Goal: Transaction & Acquisition: Purchase product/service

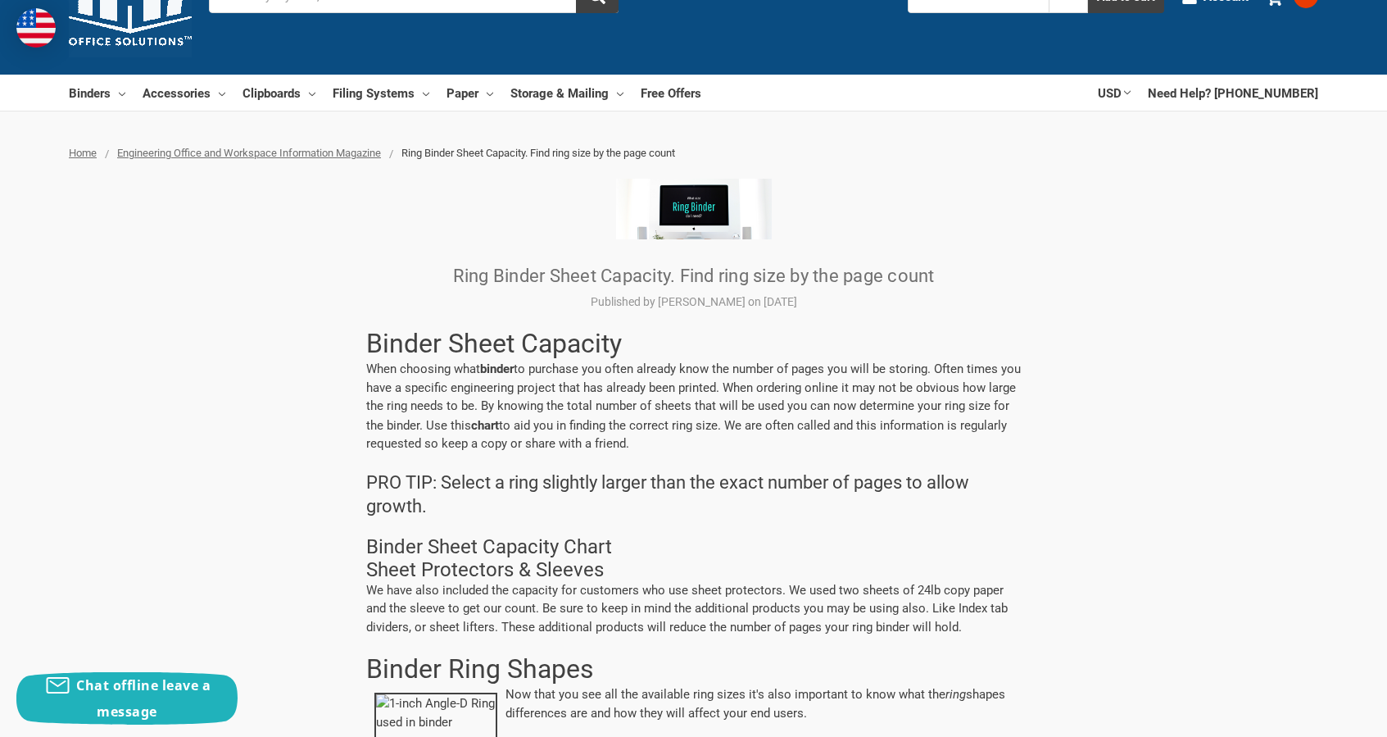
scroll to position [82, 0]
click at [96, 92] on link "Binders" at bounding box center [97, 93] width 57 height 36
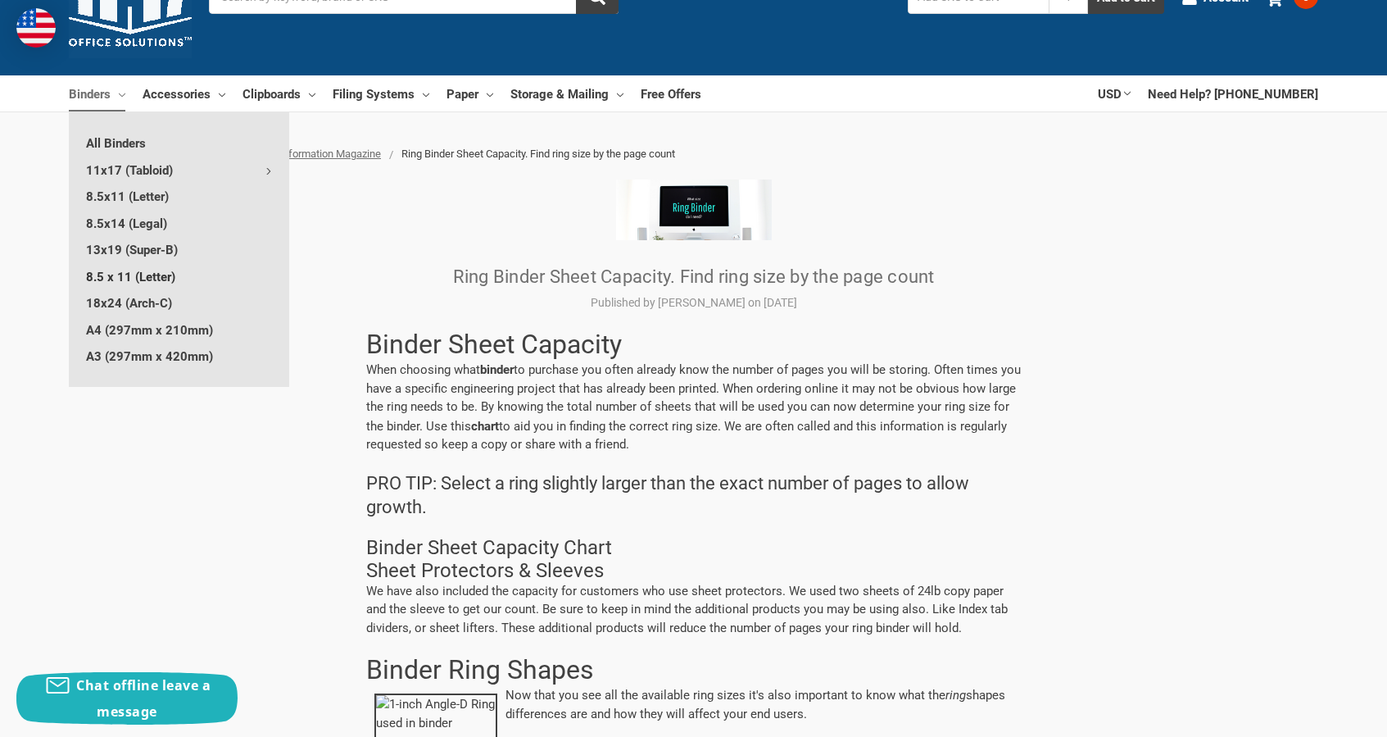
click at [102, 277] on link "8.5 x 11 (Letter)" at bounding box center [179, 276] width 220 height 26
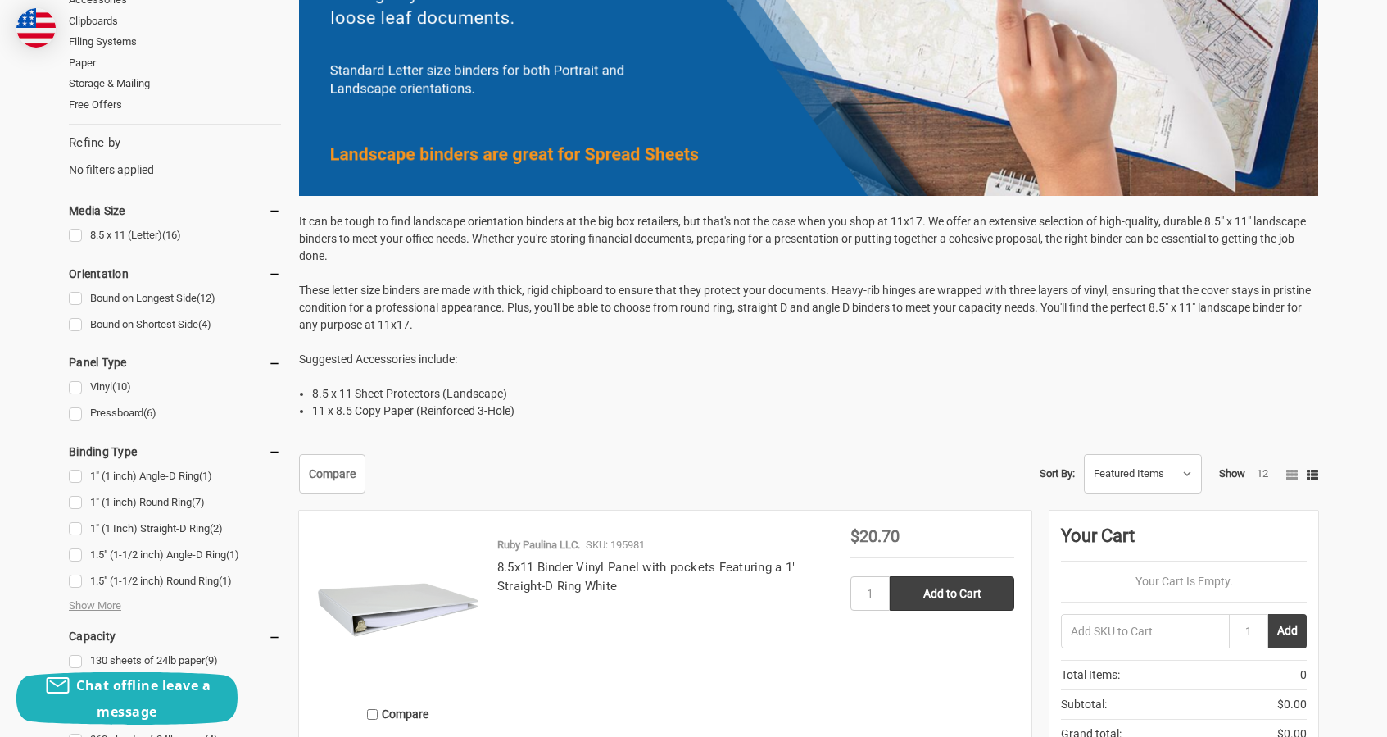
scroll to position [492, 0]
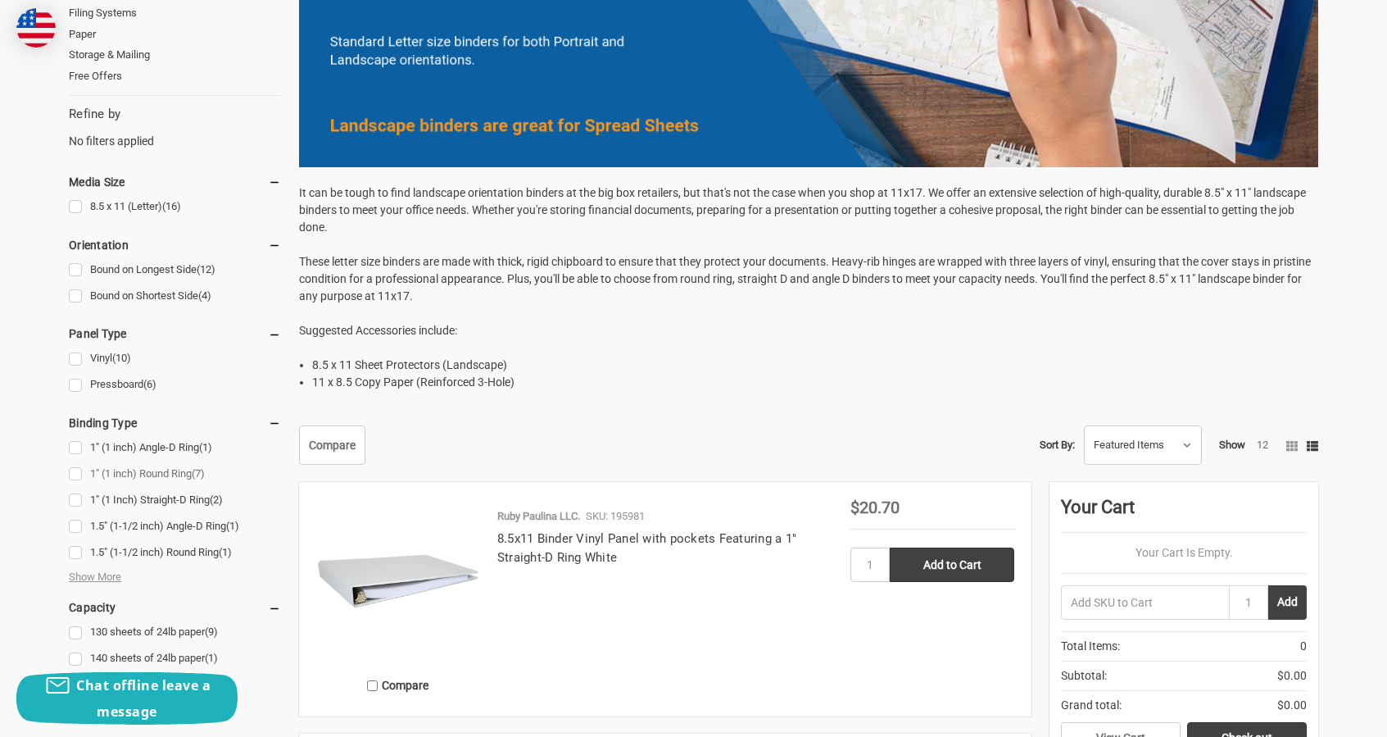
click at [165, 474] on link "1" (1 inch) Round Ring (7)" at bounding box center [175, 474] width 212 height 22
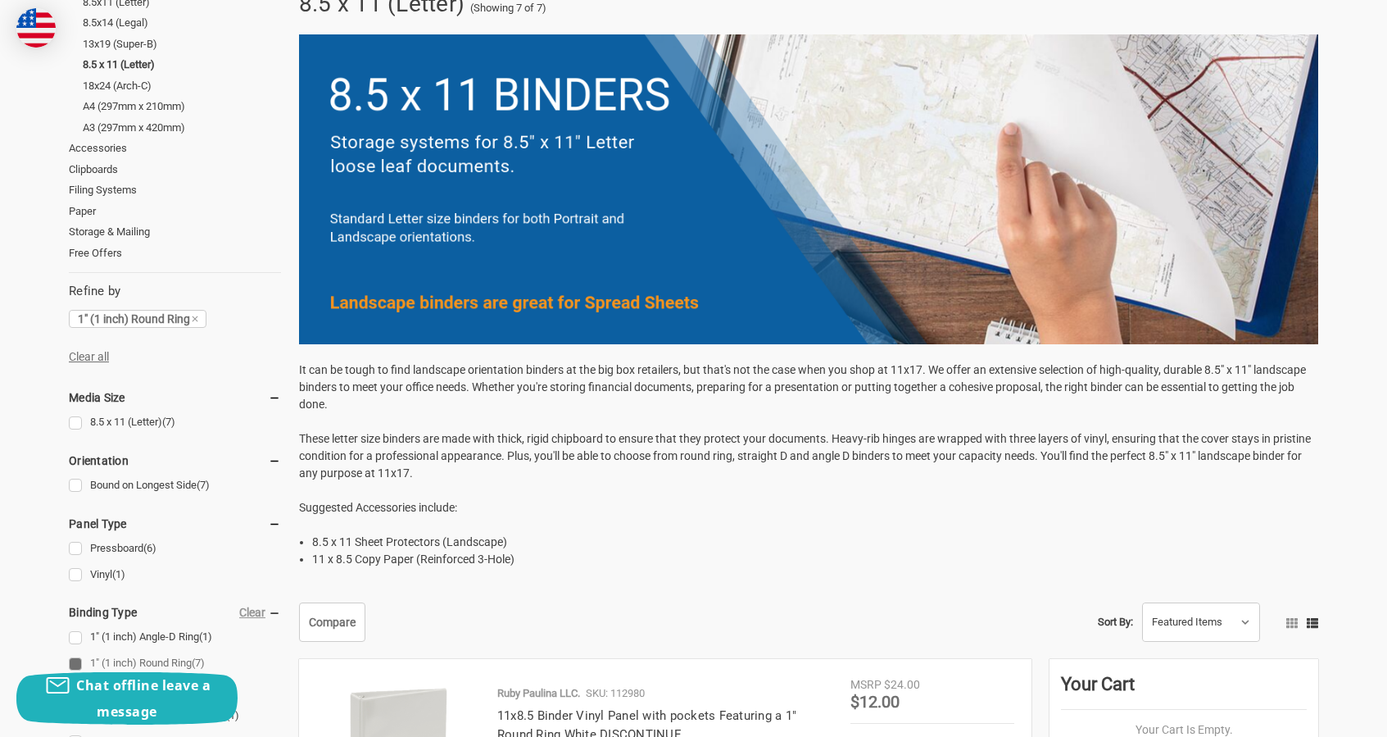
scroll to position [574, 0]
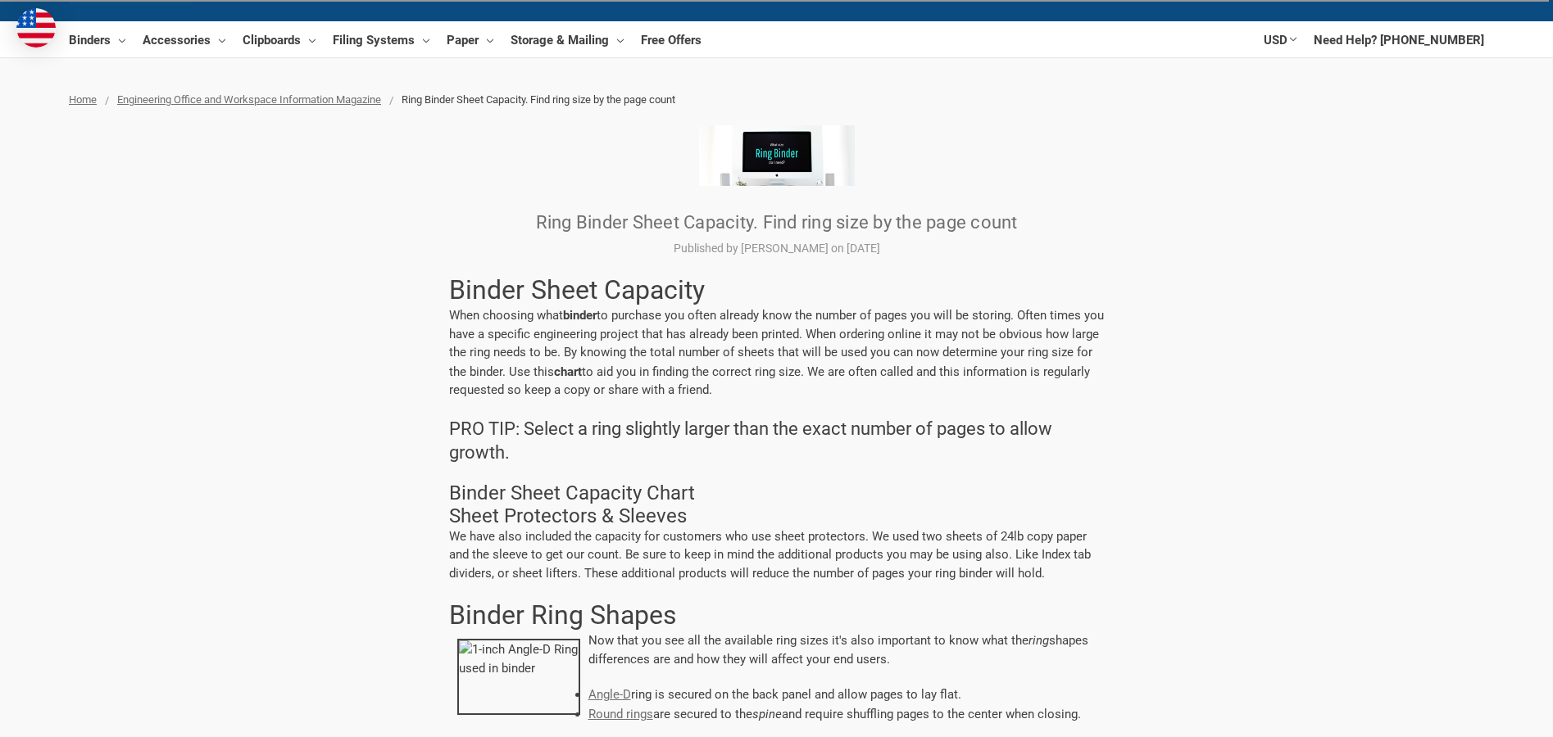
scroll to position [164, 0]
